Goal: Task Accomplishment & Management: Complete application form

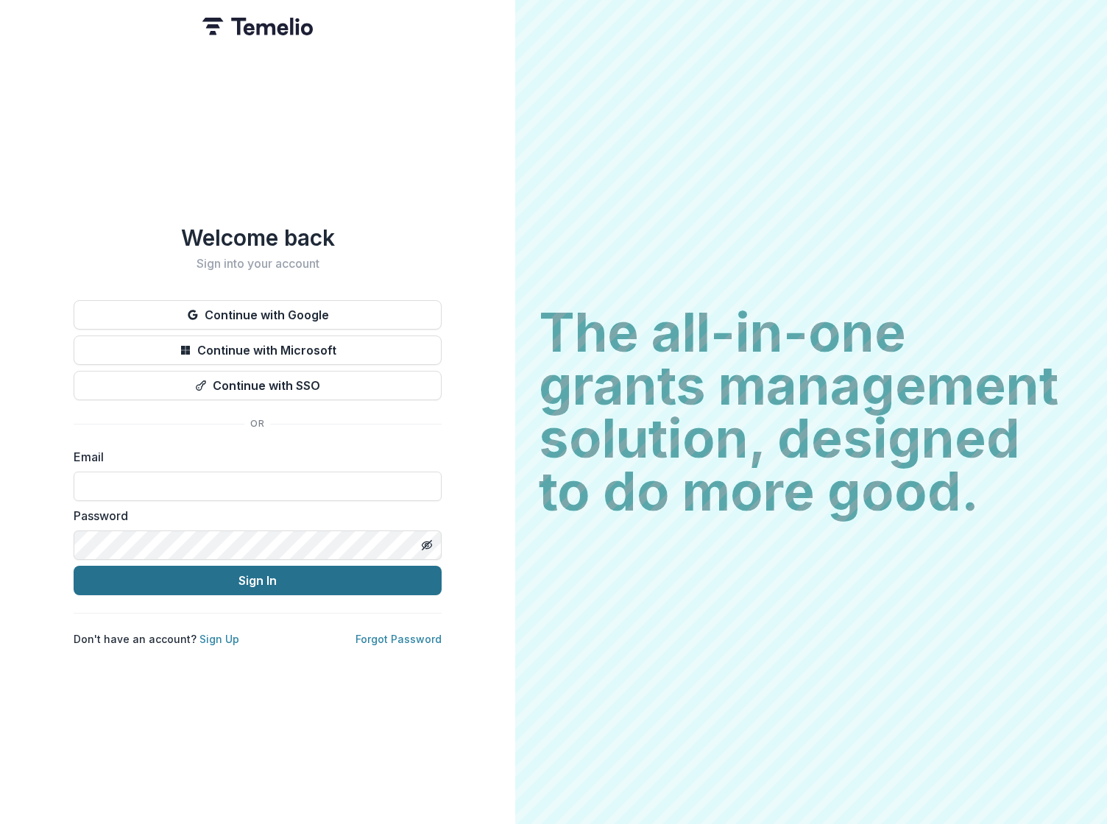
type input "**********"
click at [253, 572] on button "Sign In" at bounding box center [258, 580] width 368 height 29
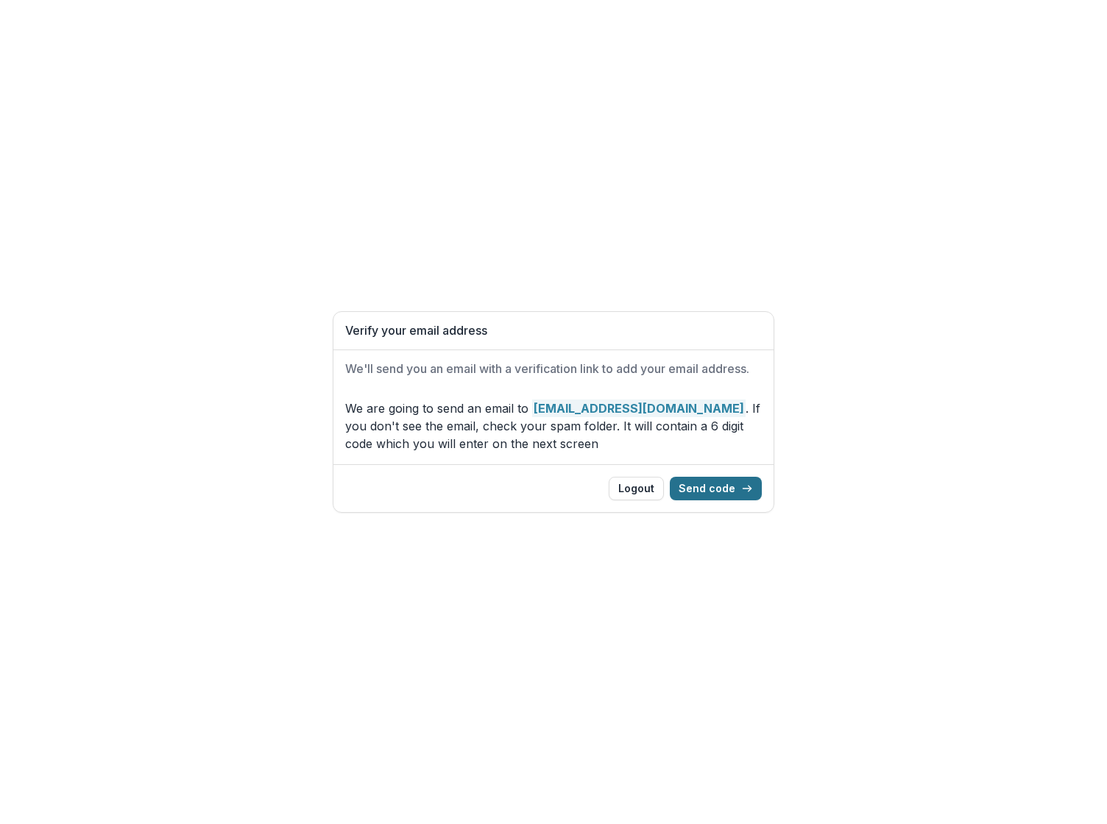
click at [732, 492] on button "Send code" at bounding box center [716, 489] width 92 height 24
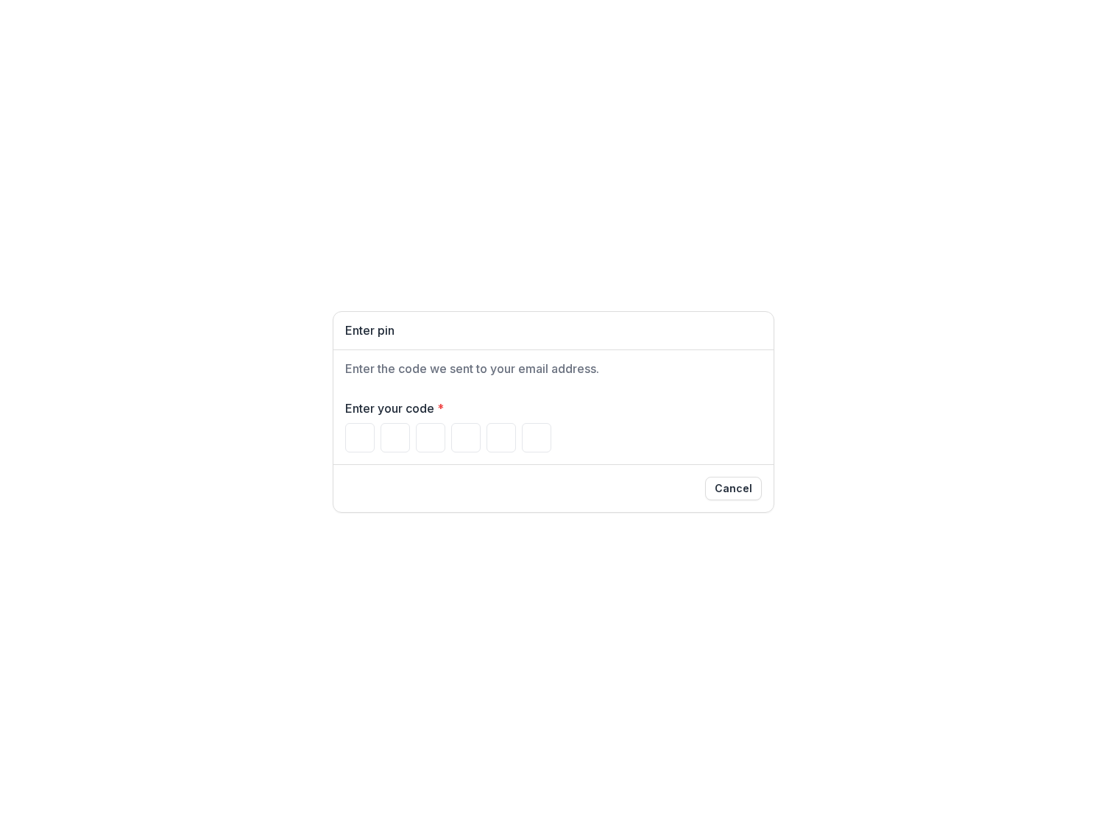
type input "*"
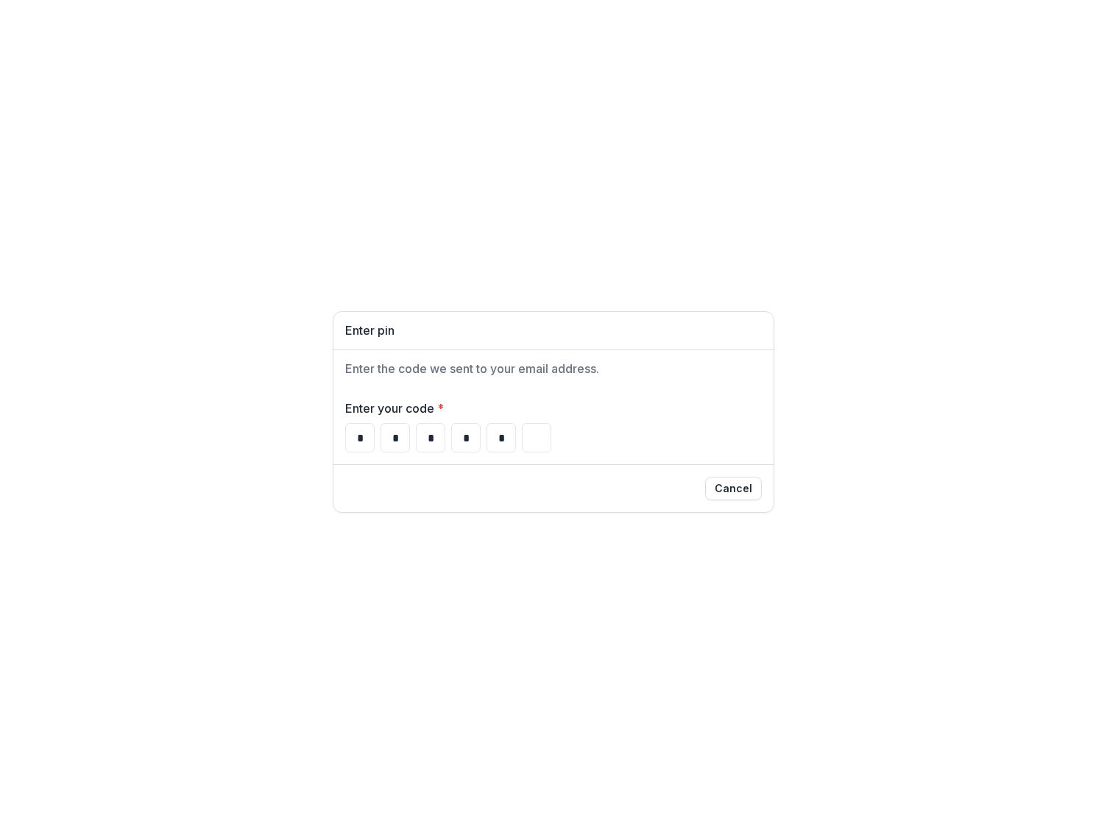
type input "*"
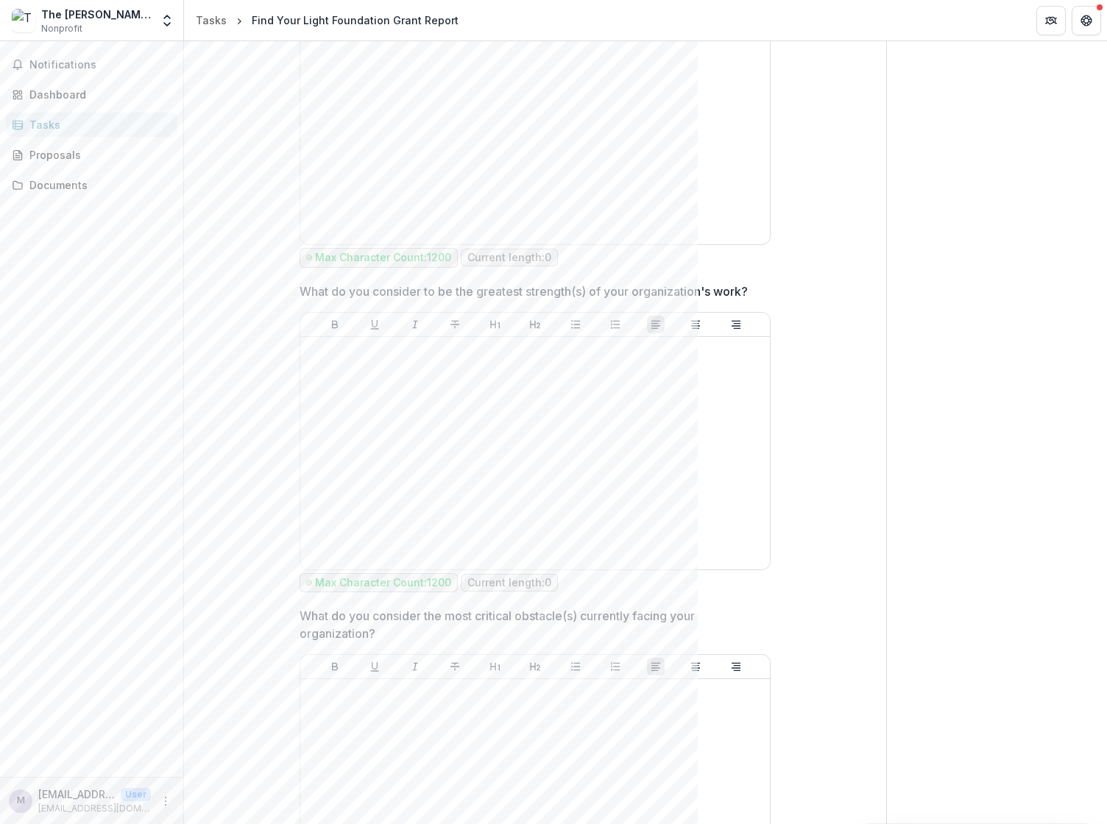
scroll to position [1324, 0]
drag, startPoint x: 756, startPoint y: 303, endPoint x: 299, endPoint y: 302, distance: 456.9
click at [299, 302] on span "What do you consider to be the greatest strength(s) of your organization's work?" at bounding box center [530, 299] width 462 height 18
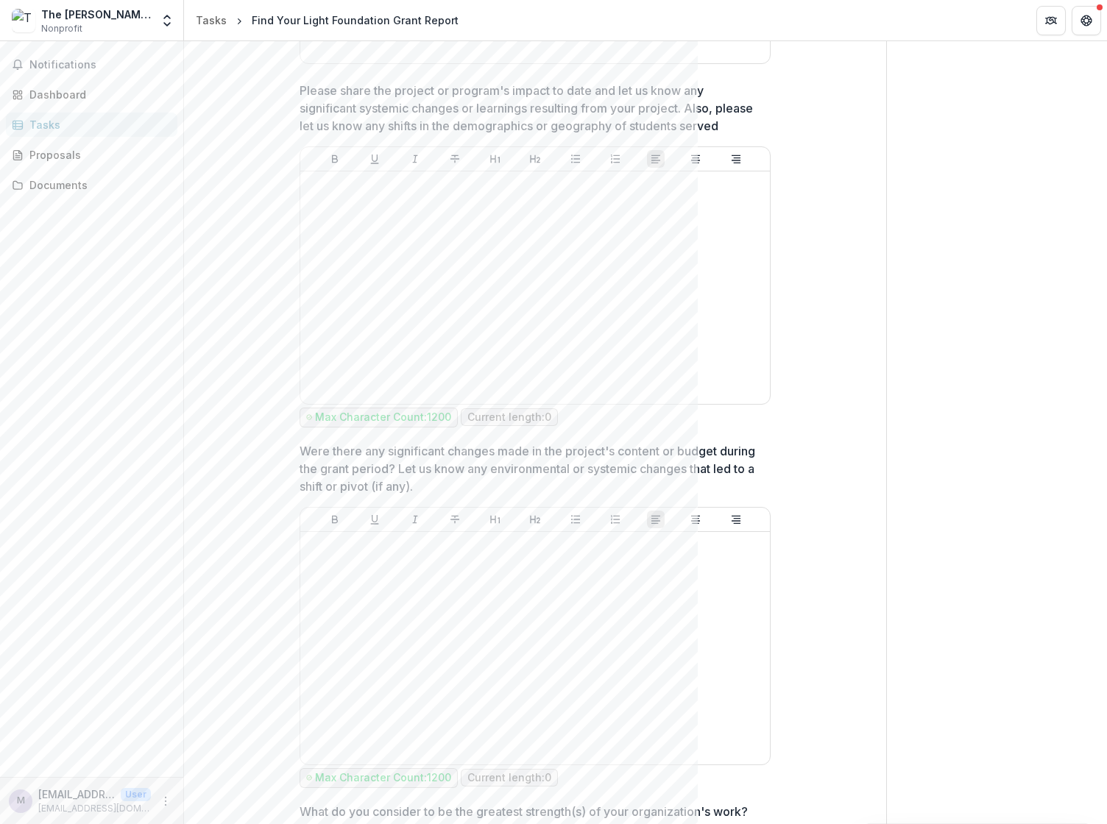
scroll to position [876, 0]
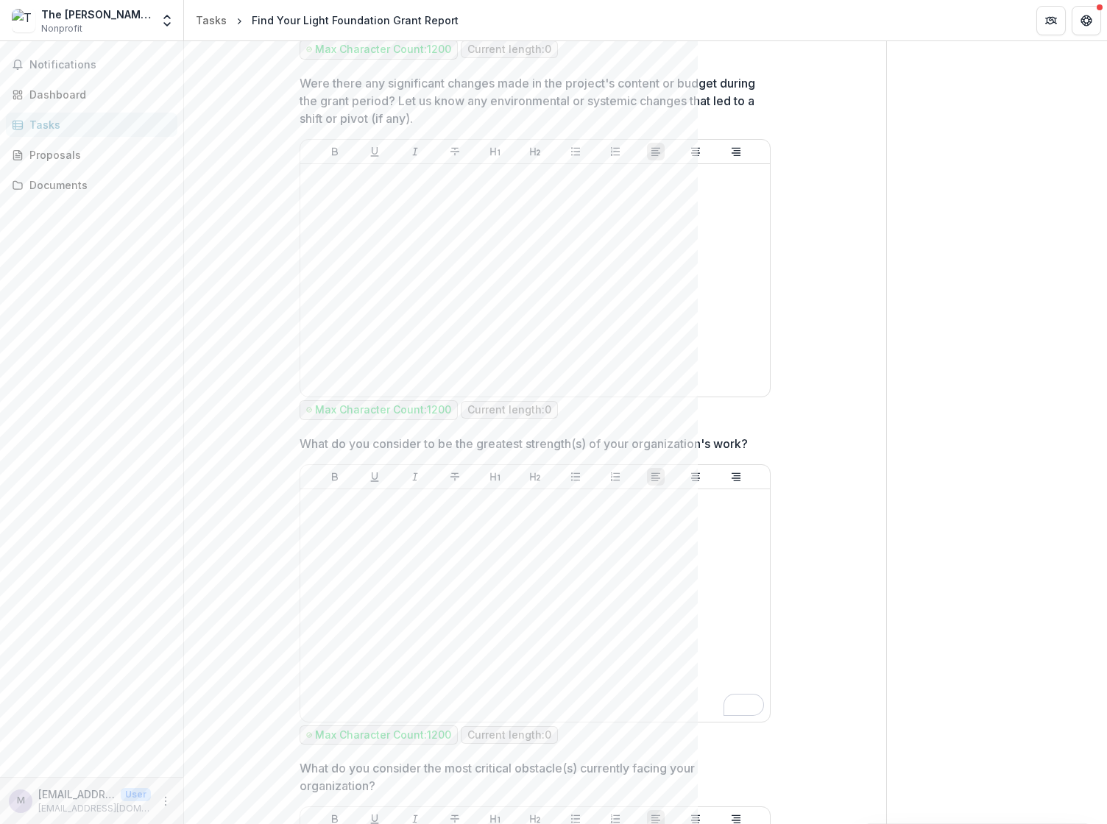
drag, startPoint x: 761, startPoint y: 450, endPoint x: 297, endPoint y: 444, distance: 463.6
click at [299, 444] on div "What do you consider to be the greatest strength(s) of your organization's work…" at bounding box center [534, 591] width 471 height 313
copy p "What do you consider to be the greatest strength(s) of your organization's work?"
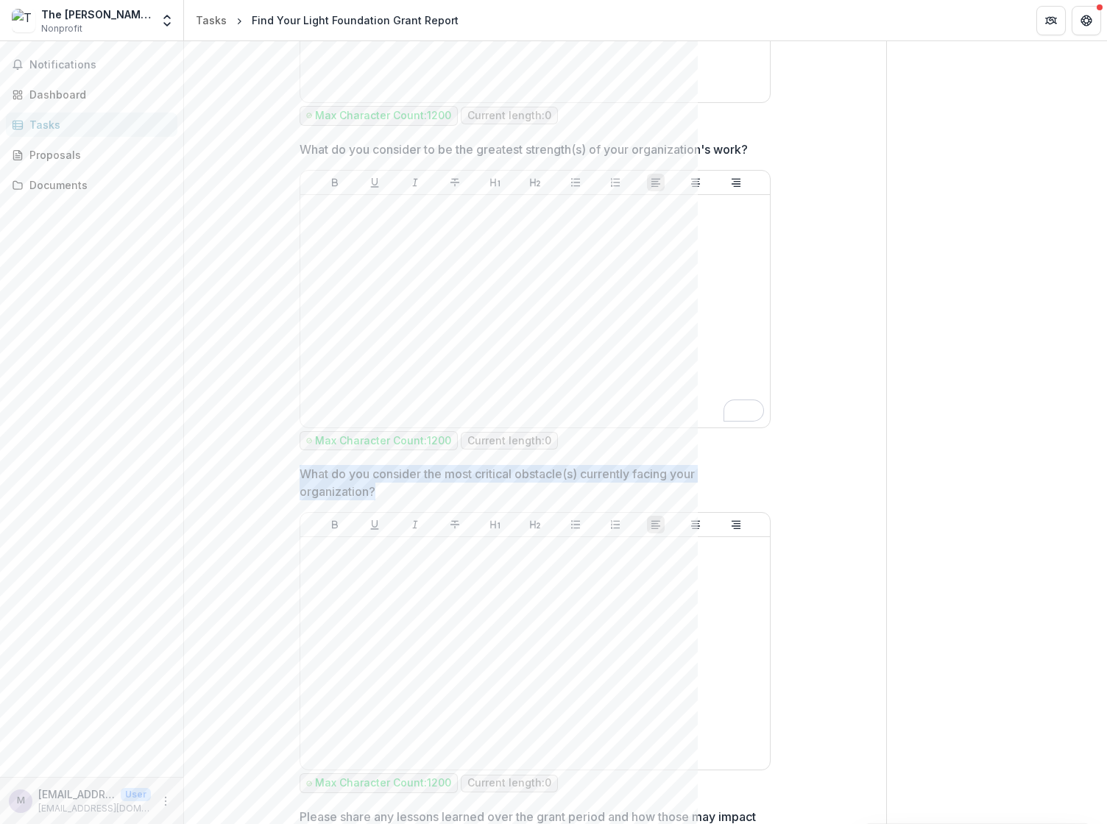
drag, startPoint x: 400, startPoint y: 485, endPoint x: 291, endPoint y: 475, distance: 109.3
click at [291, 475] on div "**********" at bounding box center [535, 166] width 494 height 2975
copy p "What do you consider the most critical obstacle(s) currently facing your organi…"
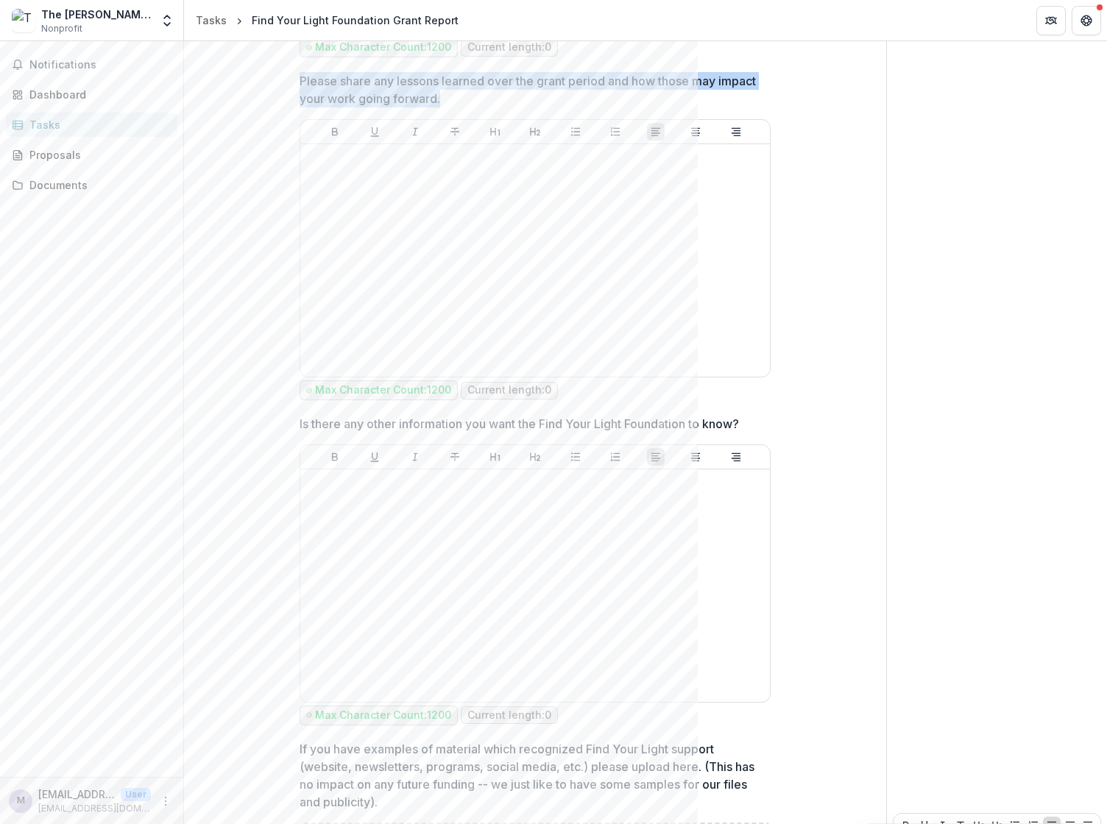
drag, startPoint x: 494, startPoint y: 100, endPoint x: 294, endPoint y: 72, distance: 202.1
copy p "Please share any lessons learned over the grant period and how those may impact…"
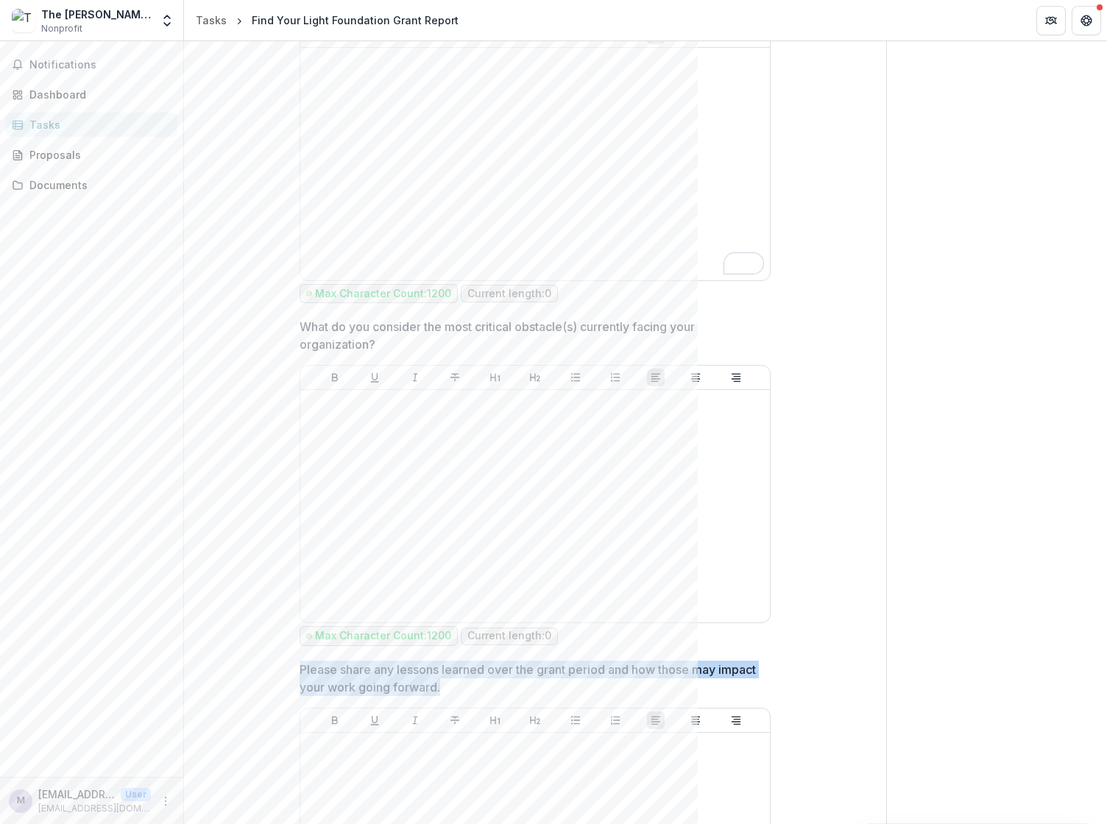
scroll to position [2136, 0]
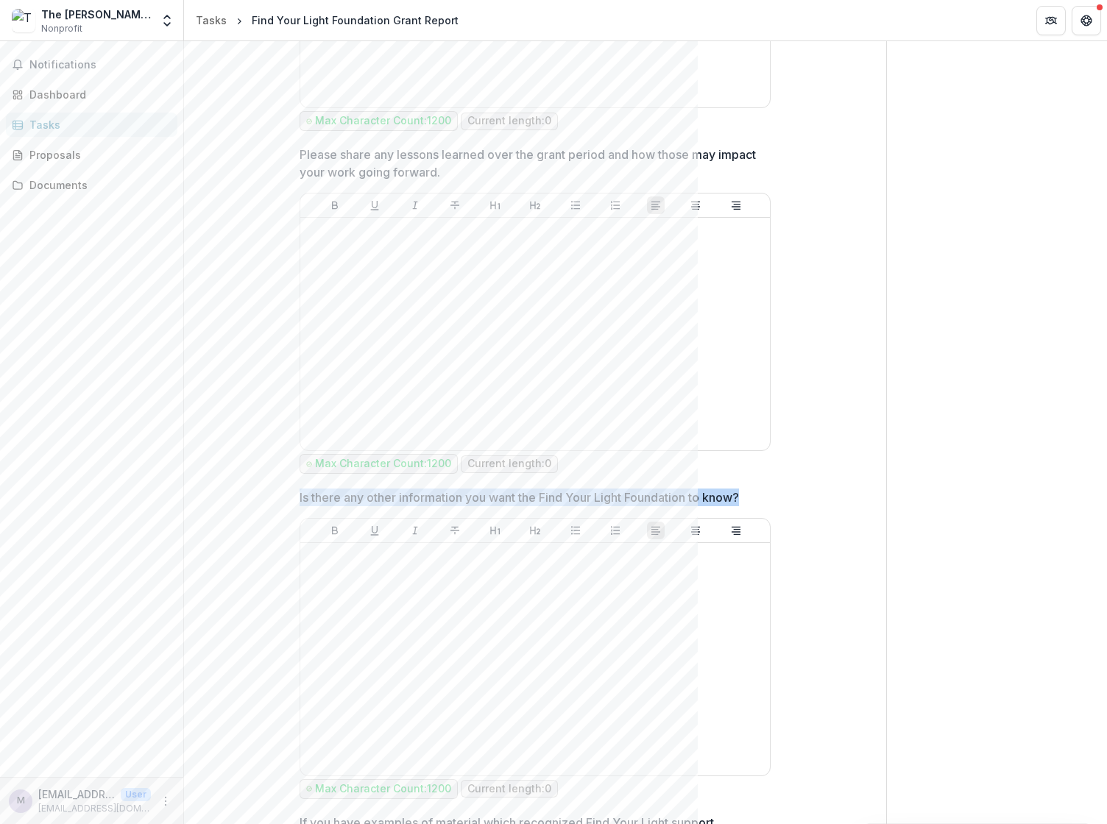
drag, startPoint x: 761, startPoint y: 494, endPoint x: 296, endPoint y: 505, distance: 464.4
copy p "Is there any other information you want the Find Your Light Foundation to know?"
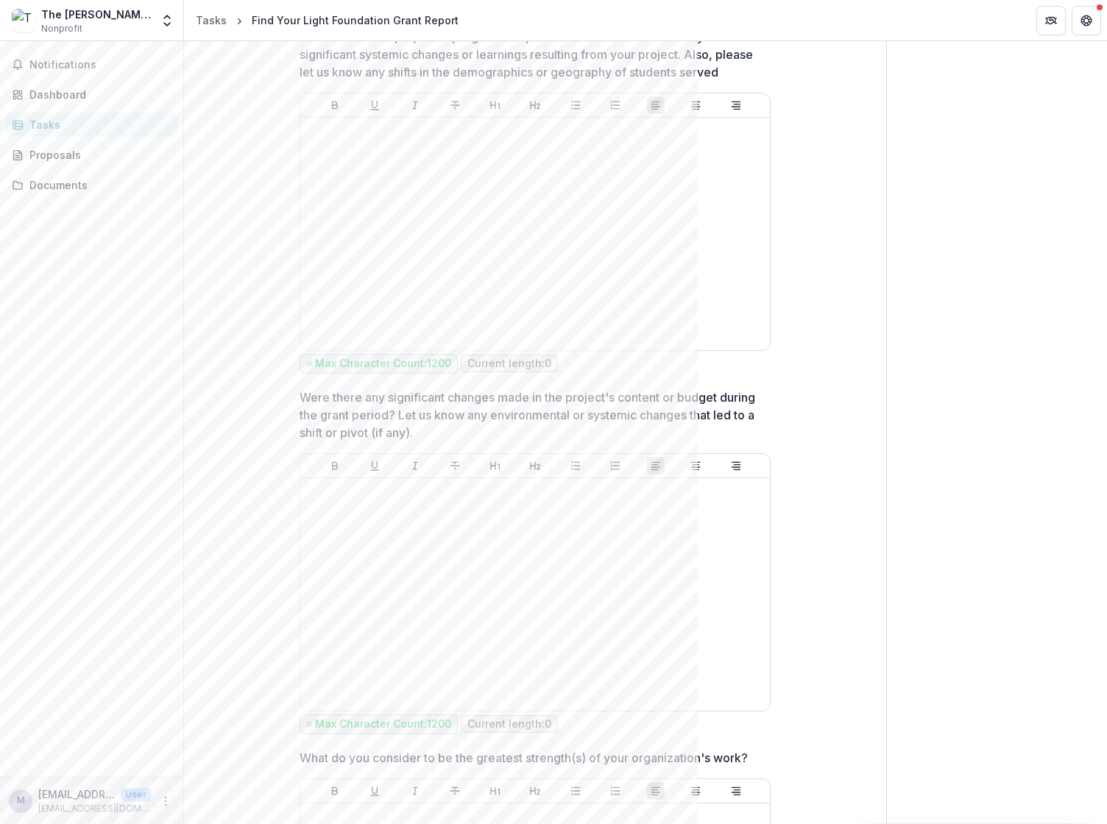
scroll to position [885, 0]
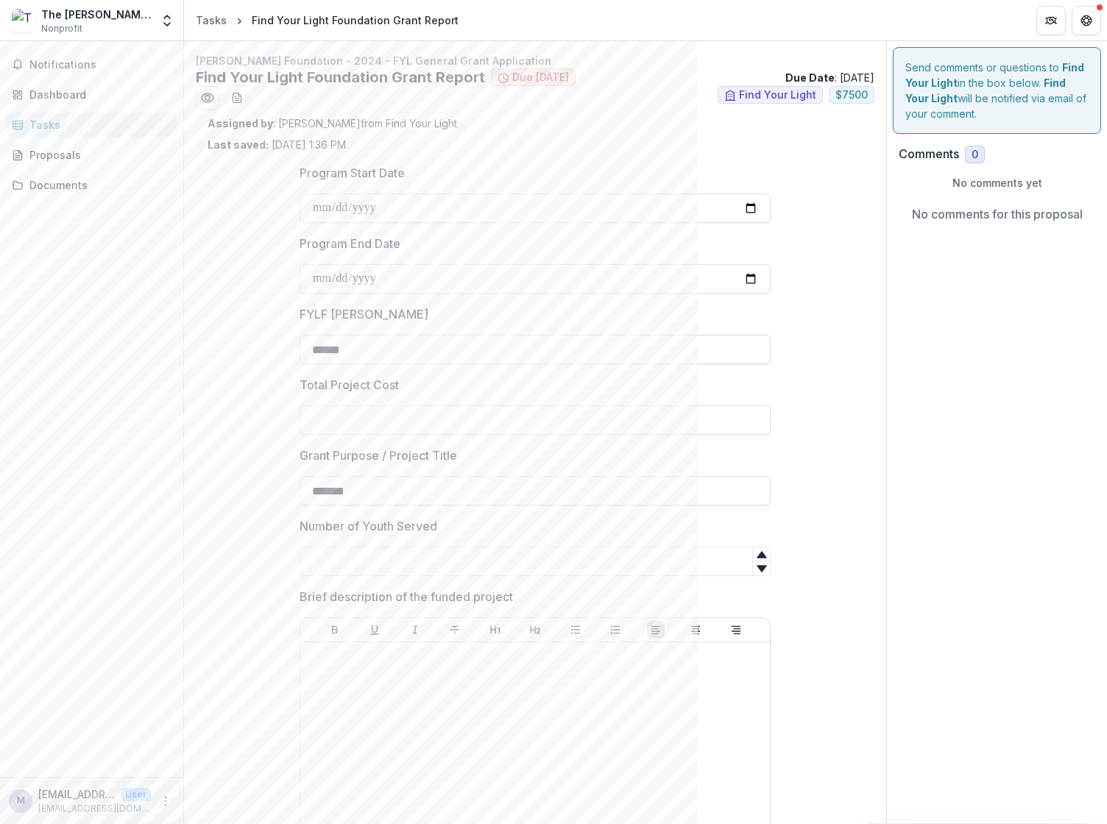
click at [77, 16] on div "The [PERSON_NAME] Foundation" at bounding box center [96, 14] width 110 height 15
